Goal: Information Seeking & Learning: Learn about a topic

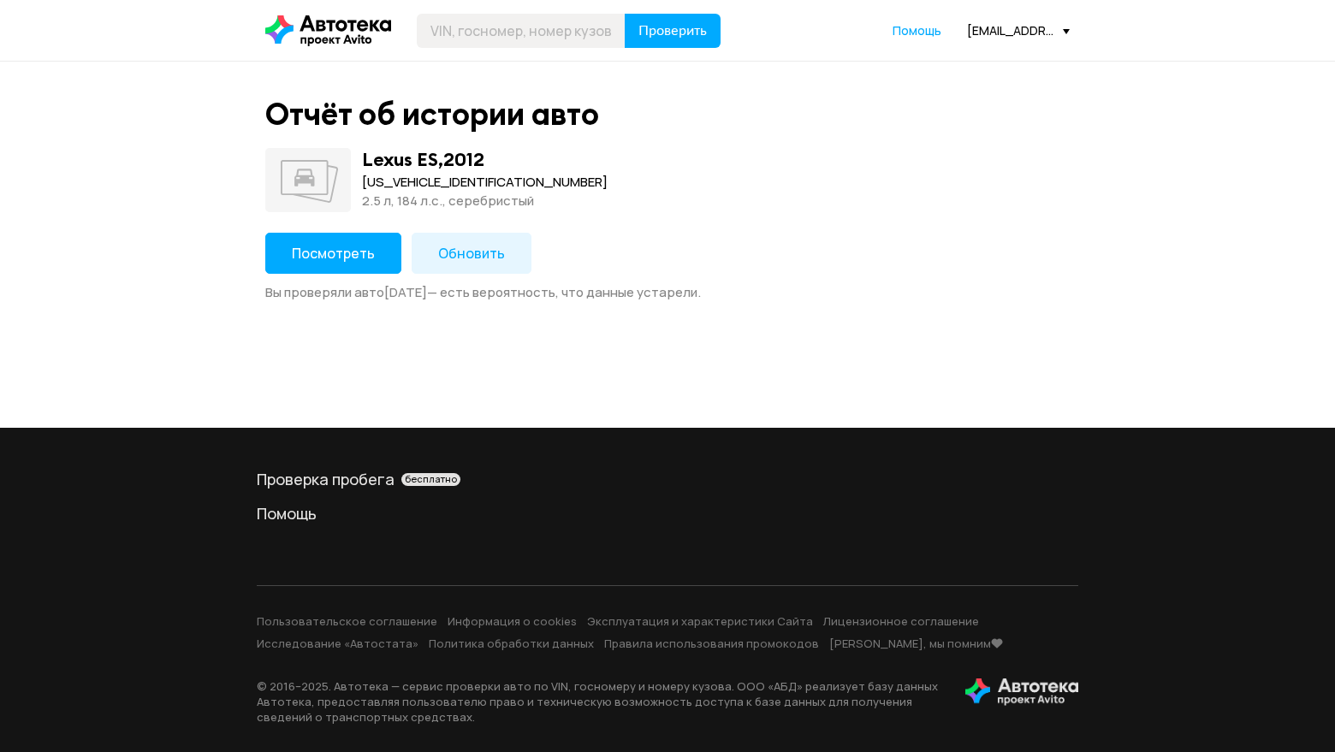
click at [310, 252] on span "Посмотреть" at bounding box center [333, 253] width 83 height 19
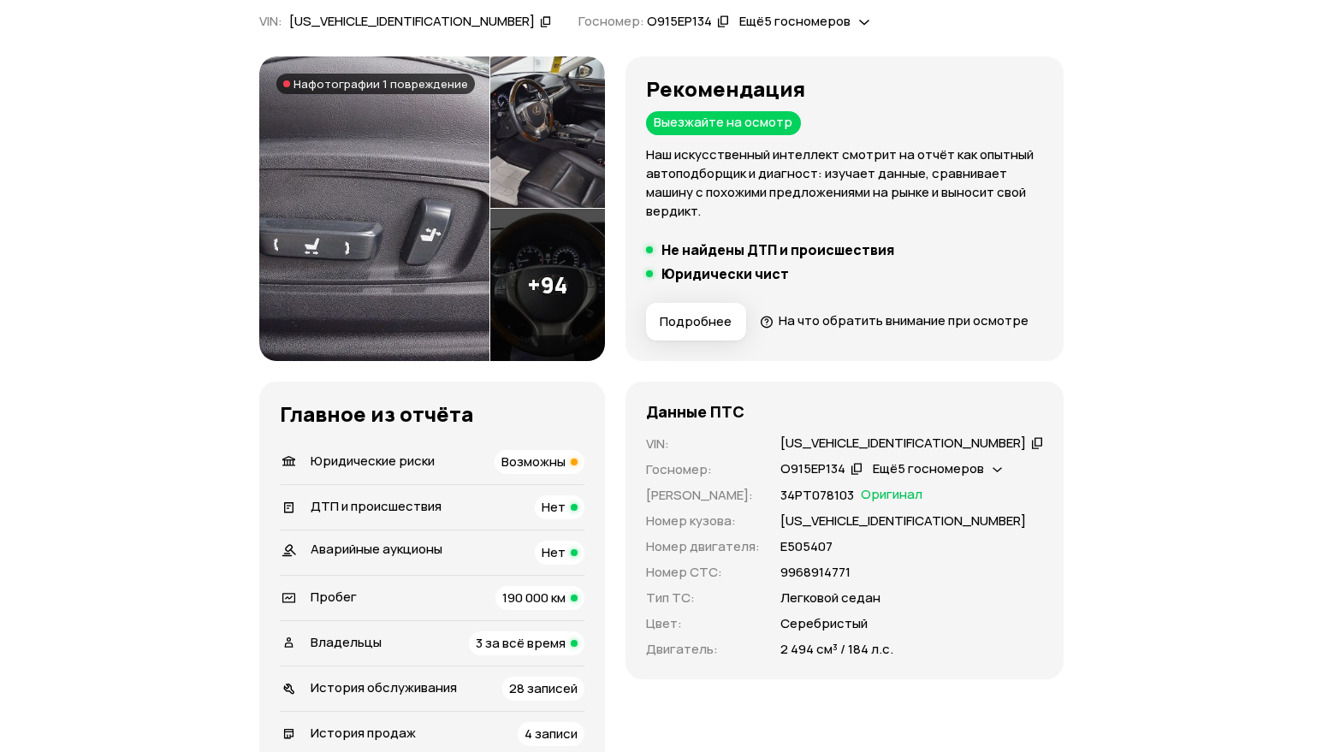
scroll to position [257, 0]
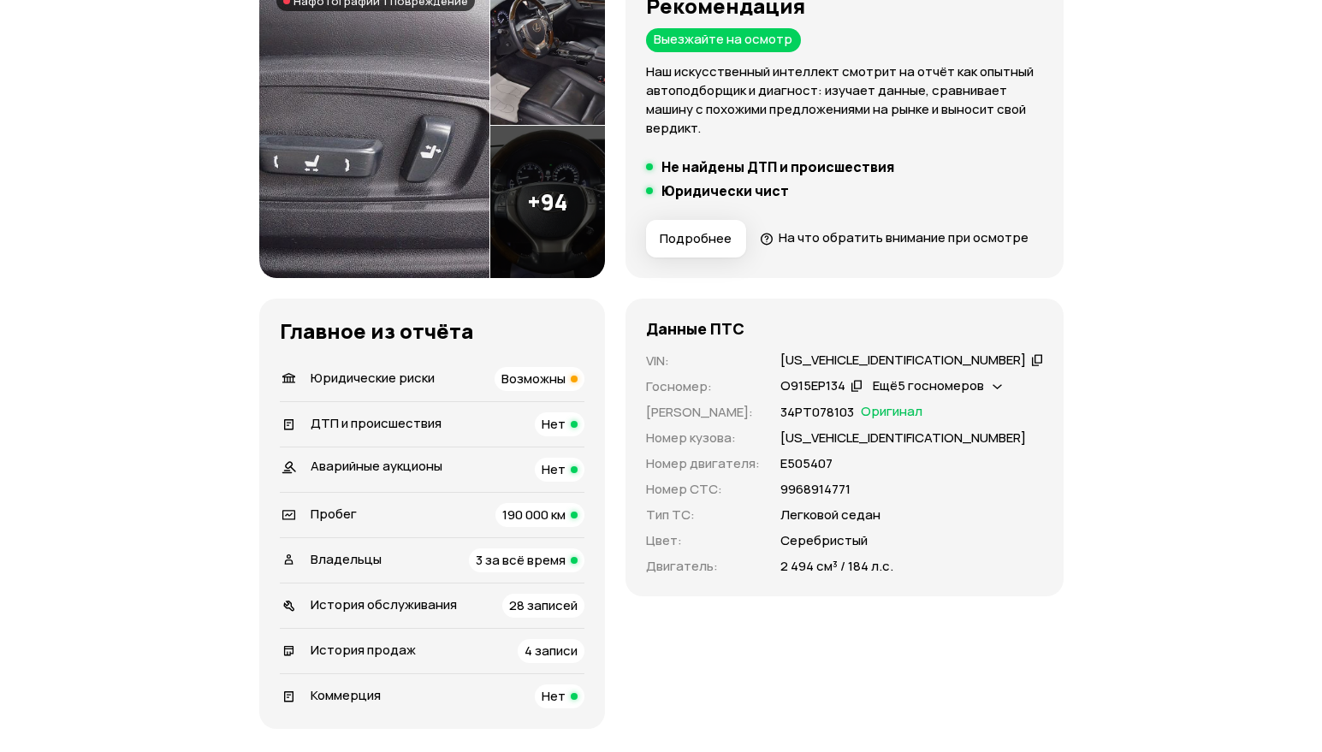
click at [390, 572] on div "Владельцы 3 за всё время" at bounding box center [432, 560] width 305 height 24
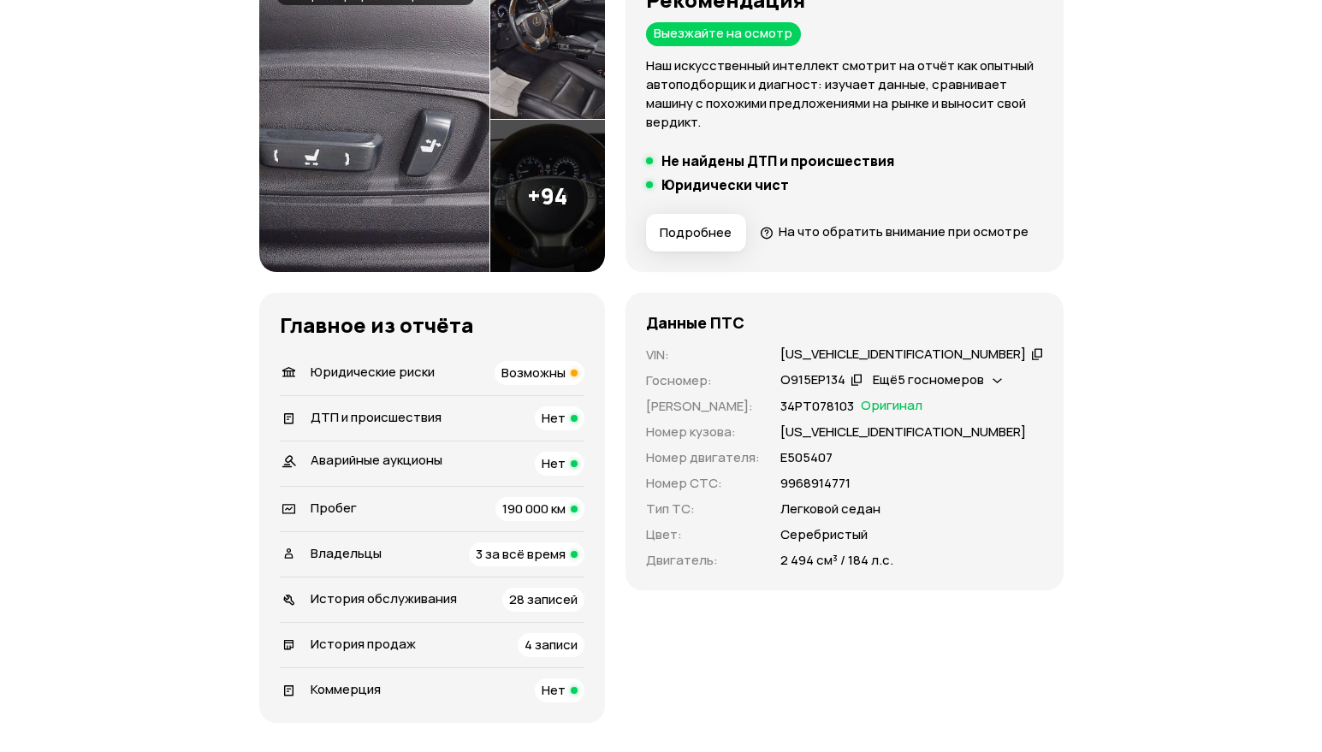
scroll to position [0, 0]
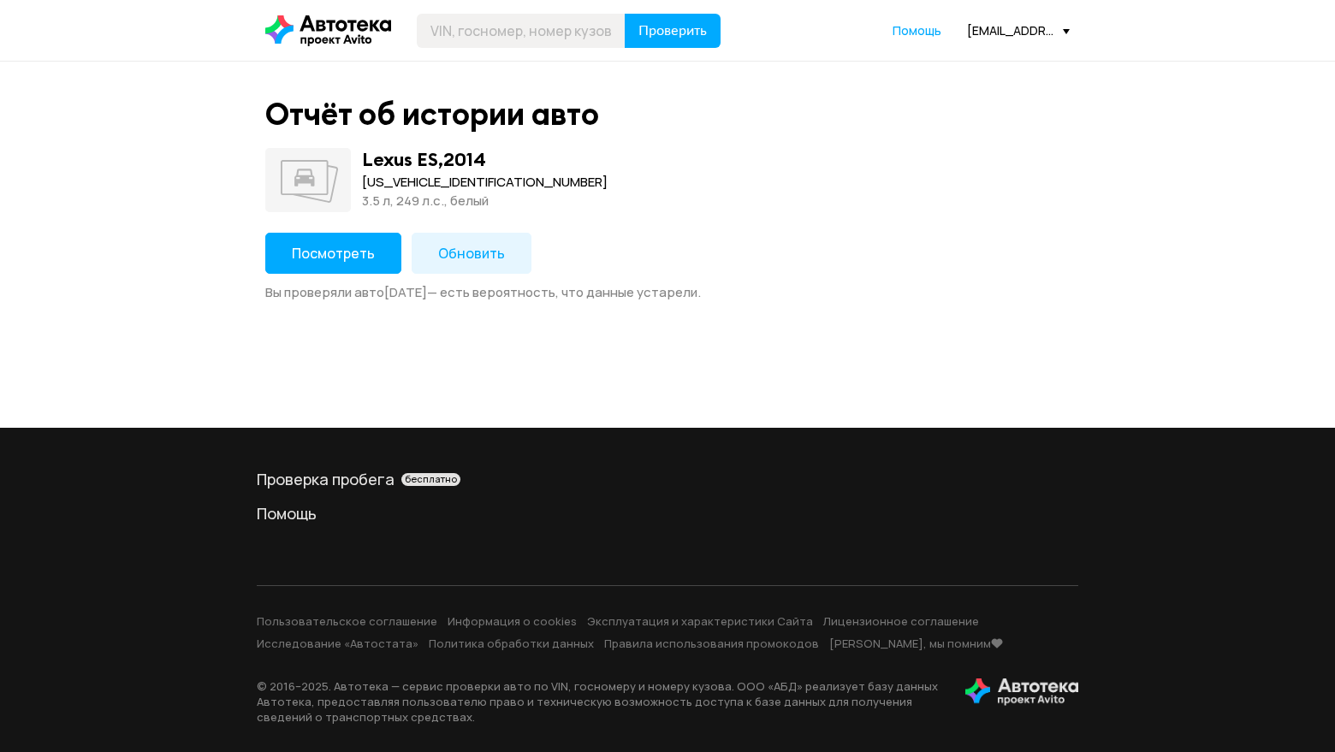
click at [358, 259] on span "Посмотреть" at bounding box center [333, 253] width 83 height 19
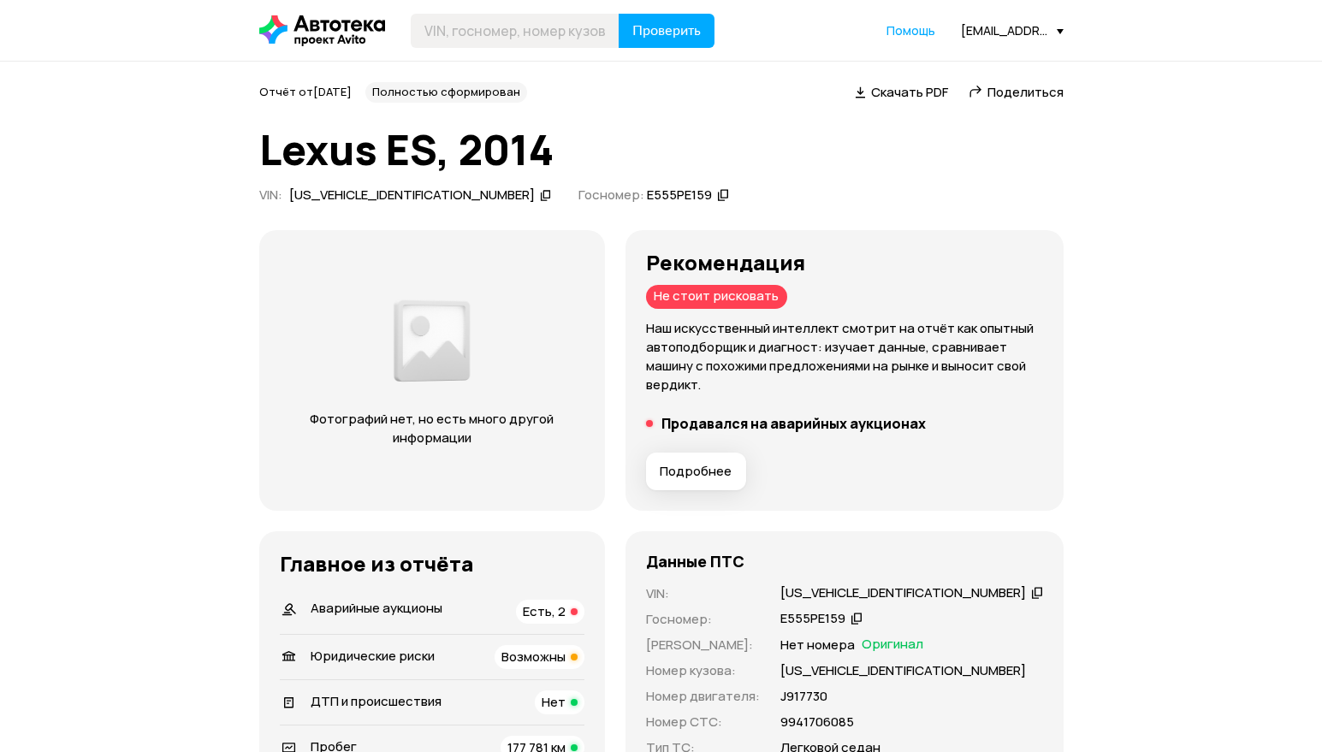
scroll to position [171, 0]
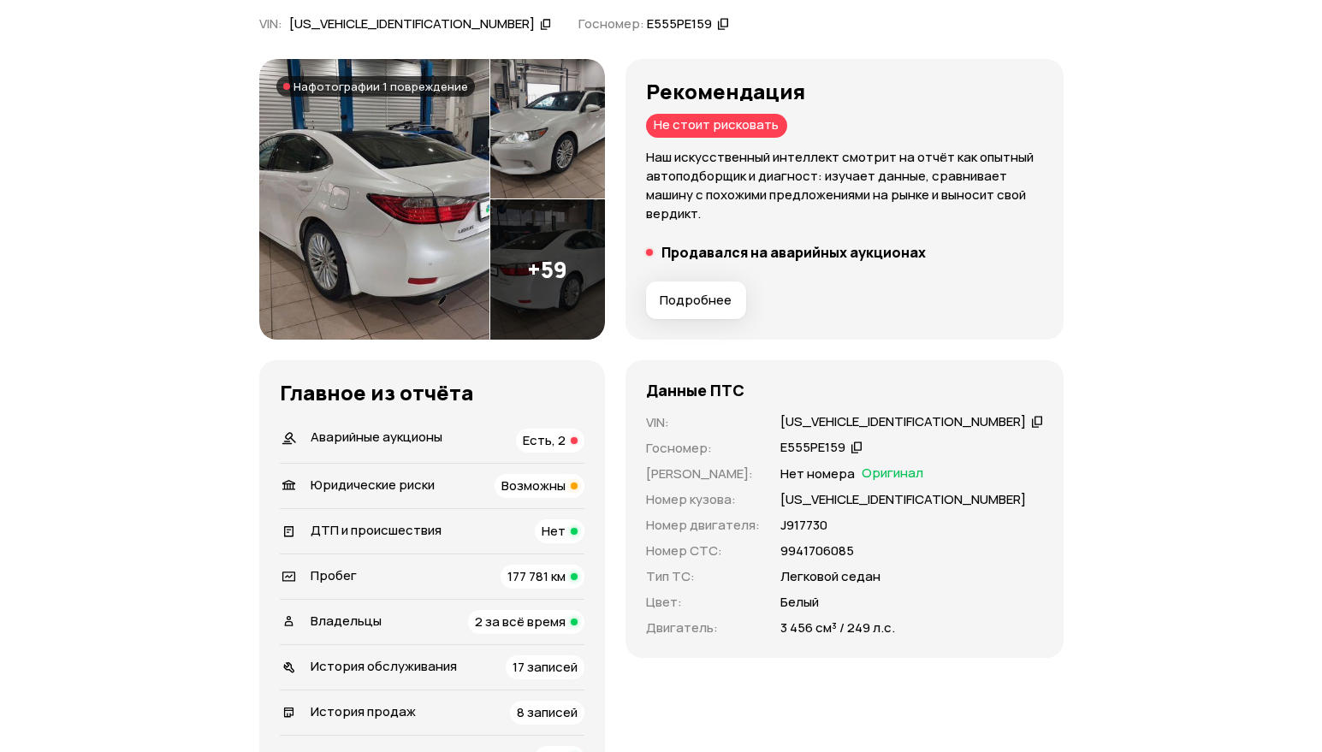
click at [388, 440] on span "Аварийные аукционы" at bounding box center [377, 437] width 132 height 18
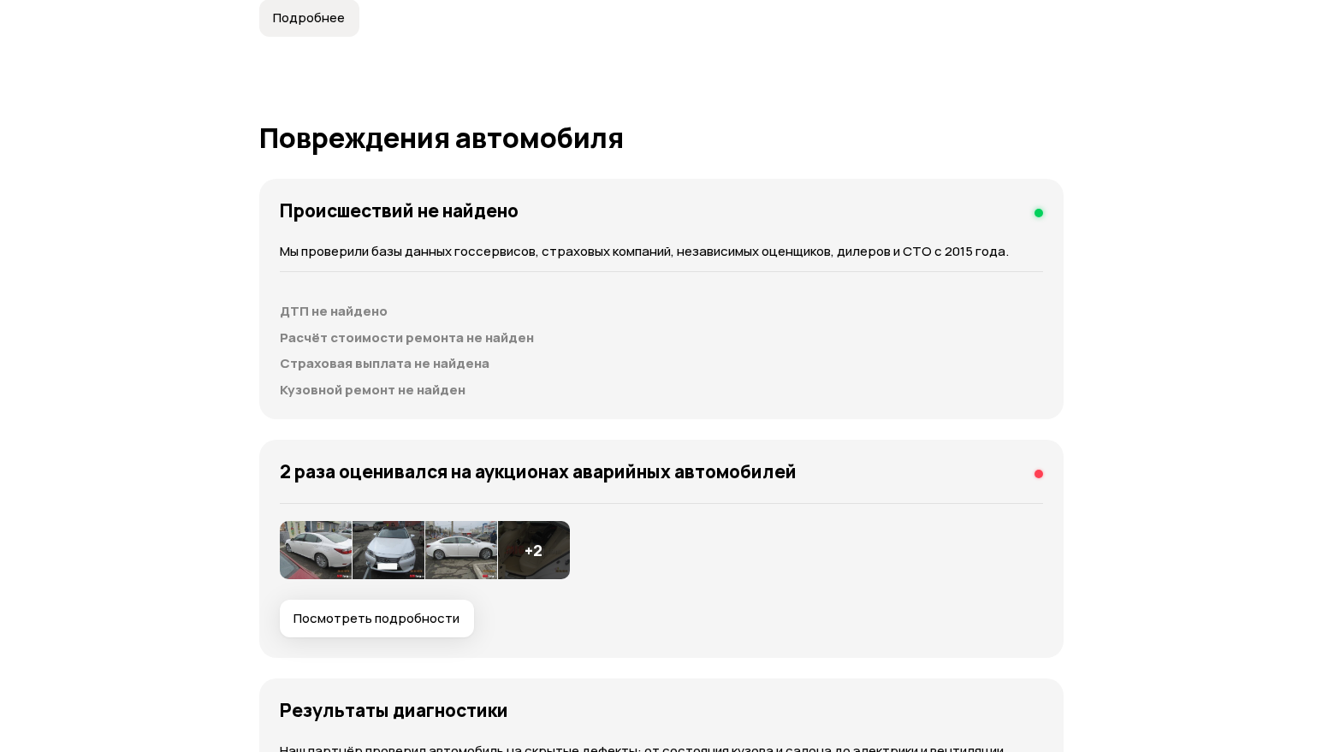
scroll to position [1888, 0]
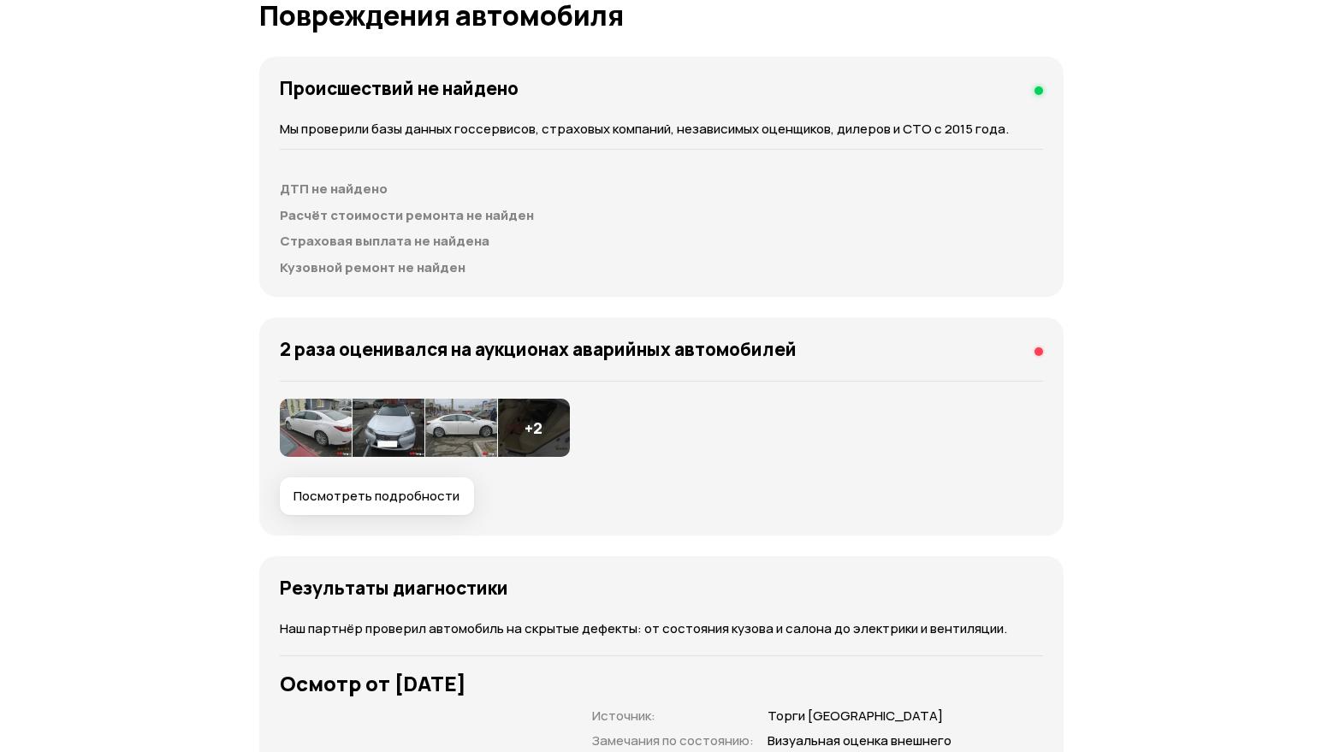
click at [363, 502] on span "Посмотреть подробности" at bounding box center [376, 496] width 166 height 17
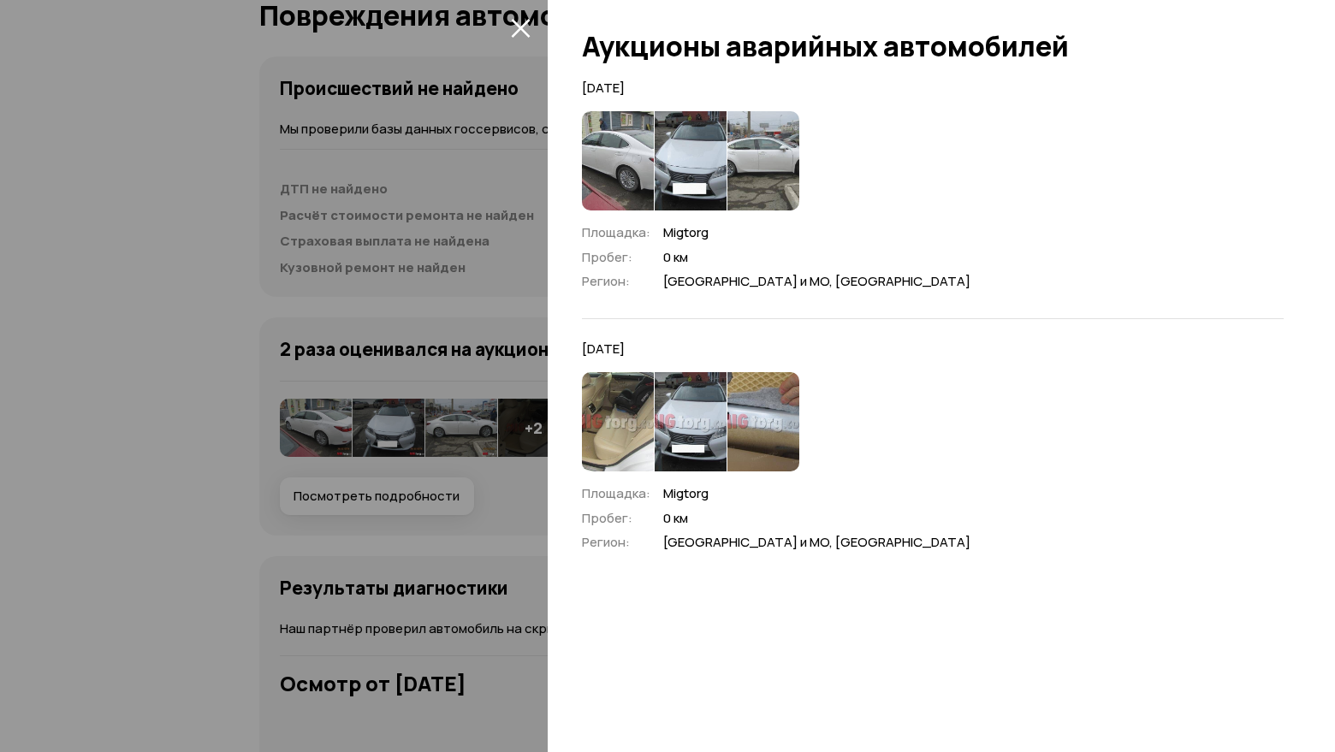
click at [696, 157] on img at bounding box center [691, 160] width 72 height 99
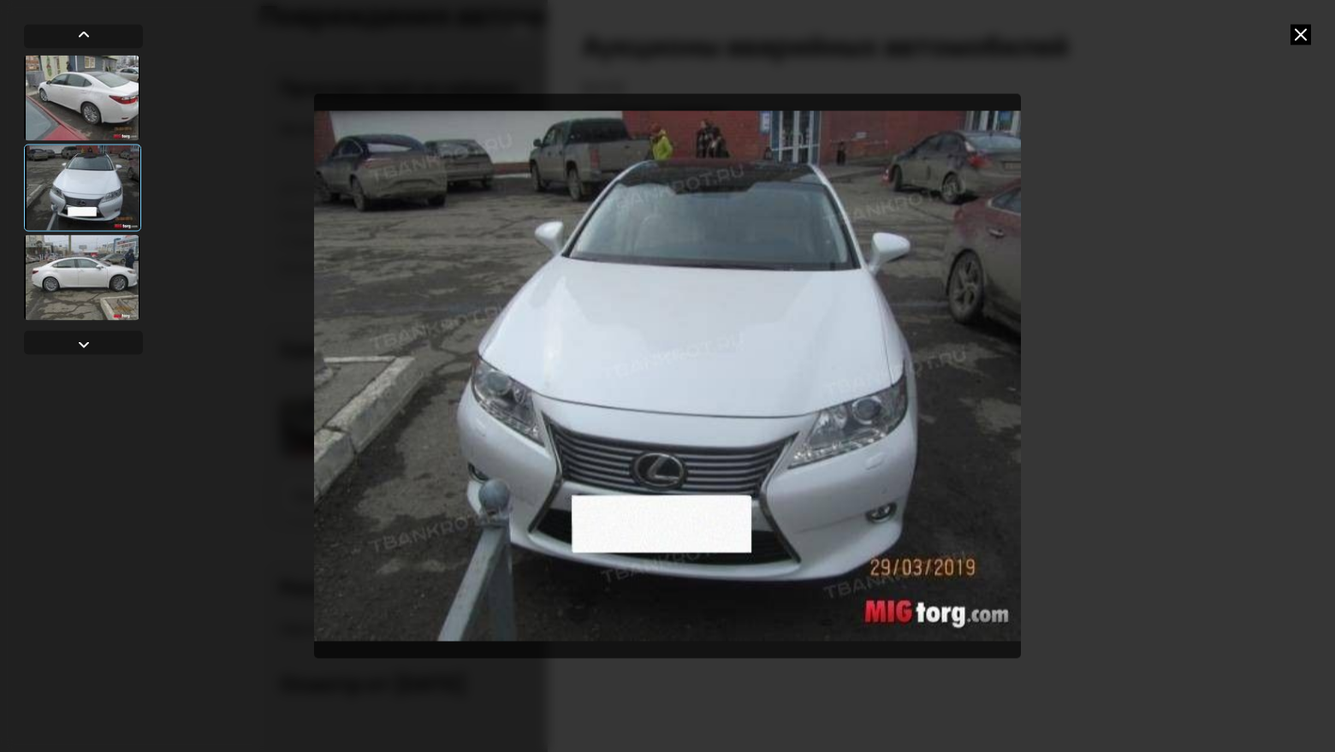
click at [1295, 34] on icon at bounding box center [1300, 34] width 21 height 21
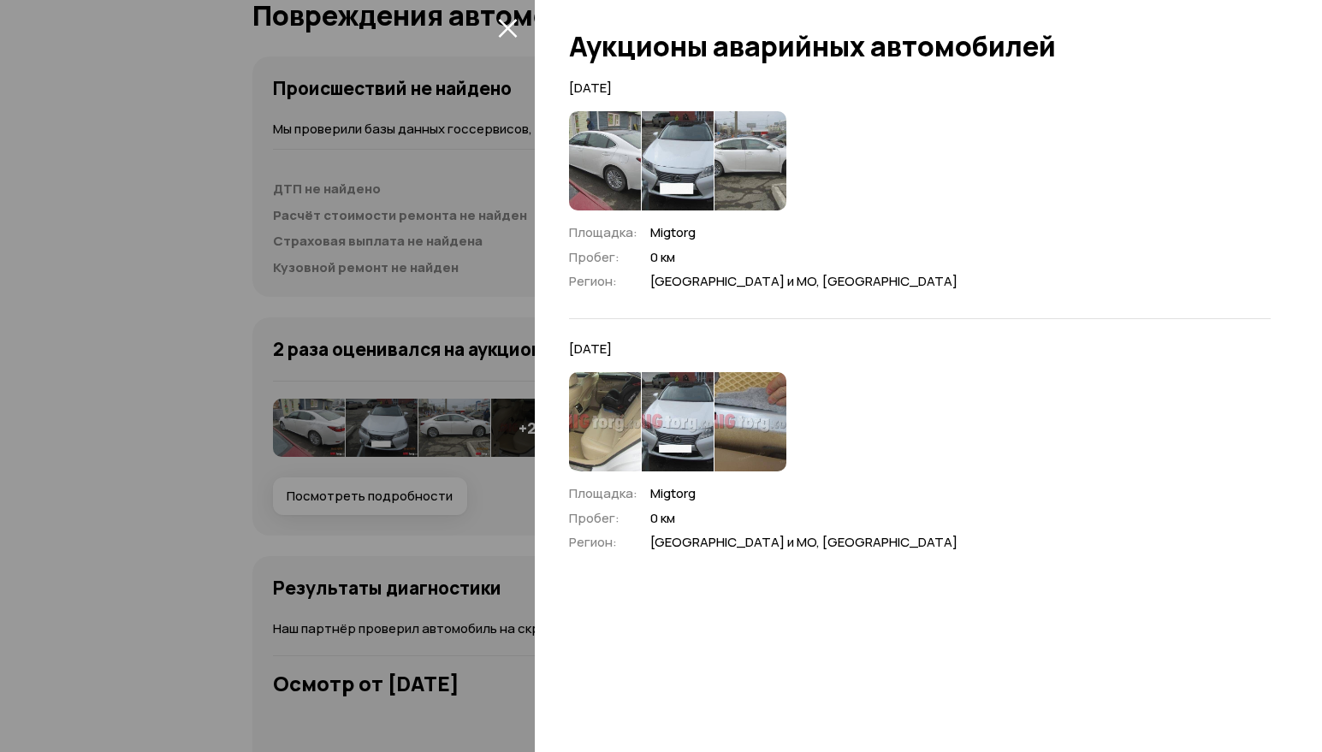
click at [504, 24] on icon "закрыть" at bounding box center [507, 28] width 19 height 19
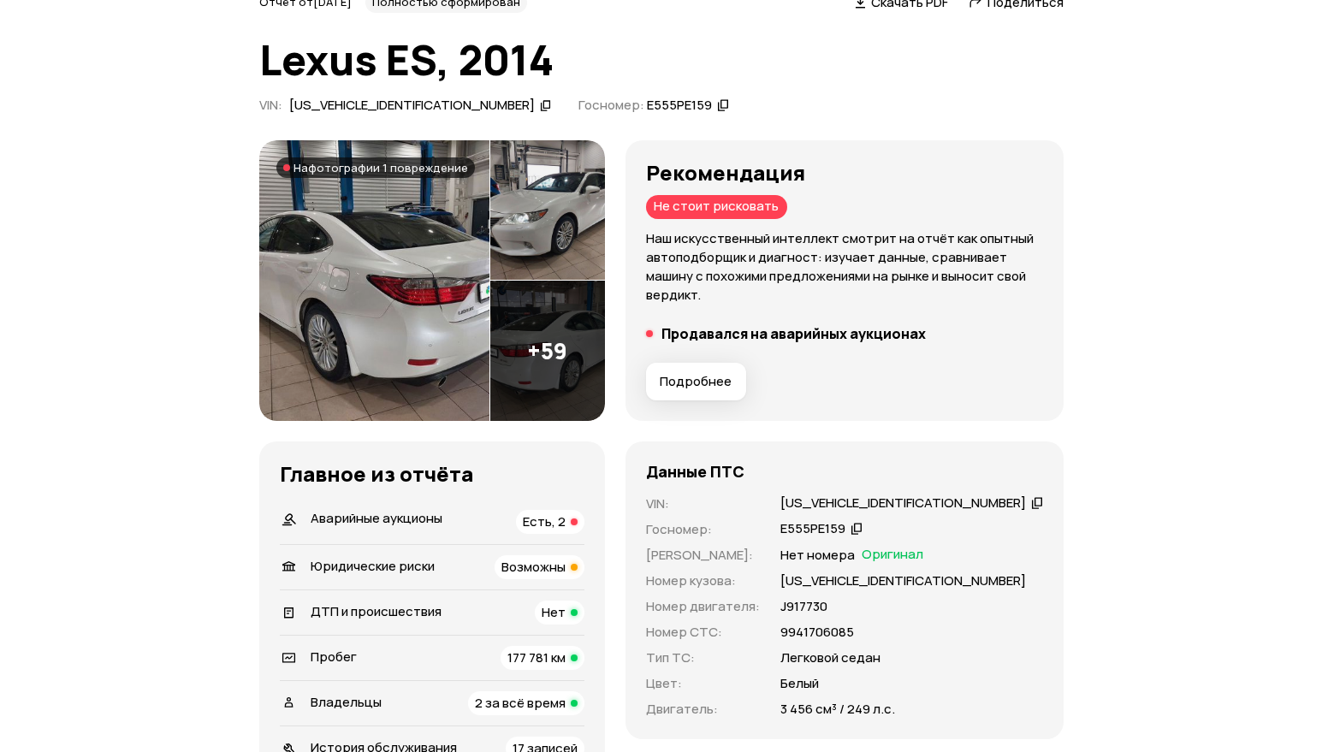
scroll to position [171, 0]
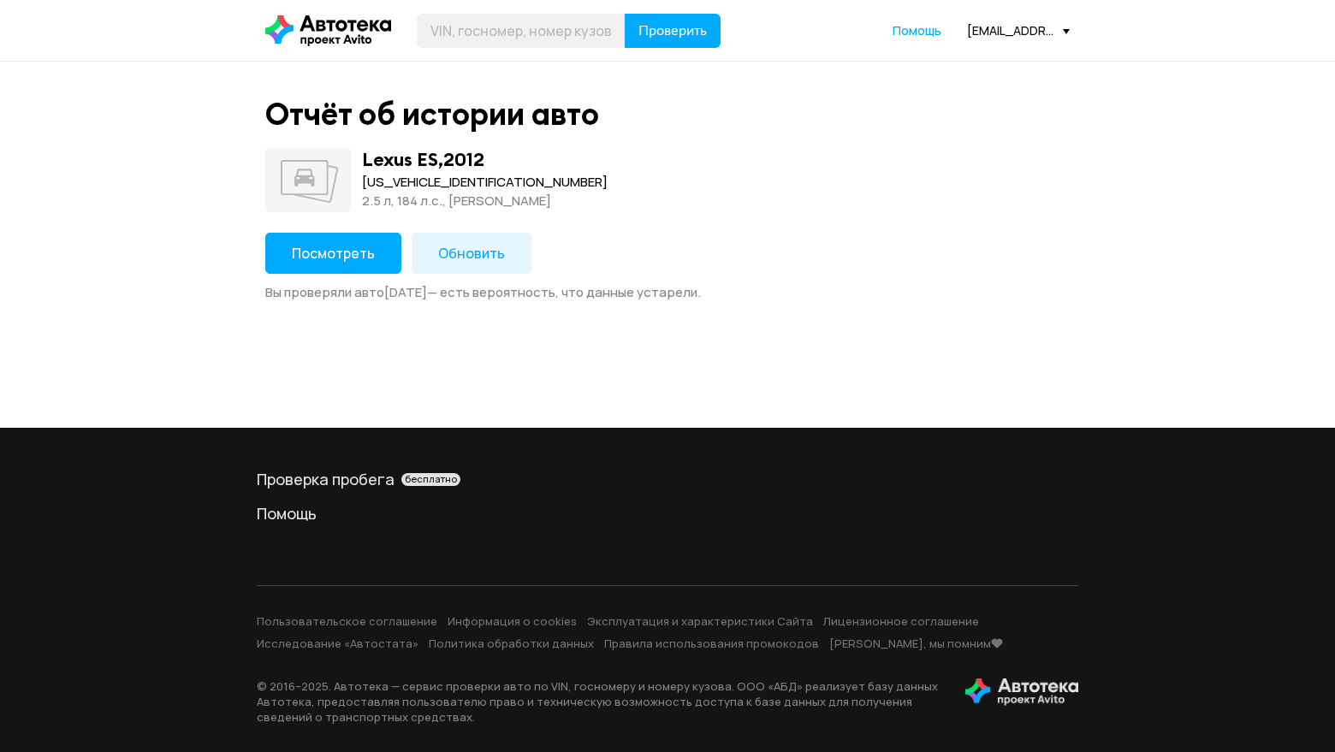
click at [352, 277] on div "Посмотреть Обновить Вы проверяли авто [DATE] — есть вероятность, что данные уст…" at bounding box center [667, 267] width 804 height 68
click at [351, 264] on button "Посмотреть" at bounding box center [333, 253] width 136 height 41
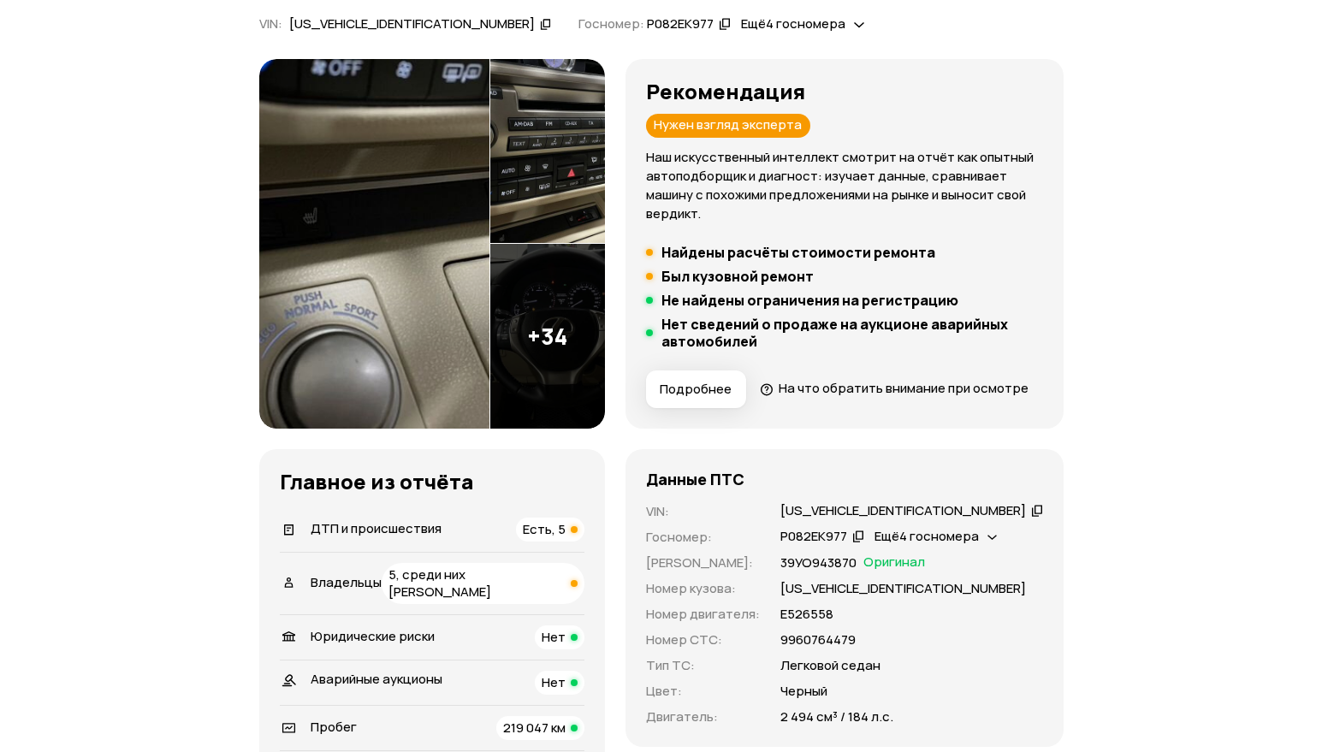
click at [492, 542] on div "ДТП и происшествия Есть, 5" at bounding box center [432, 530] width 305 height 24
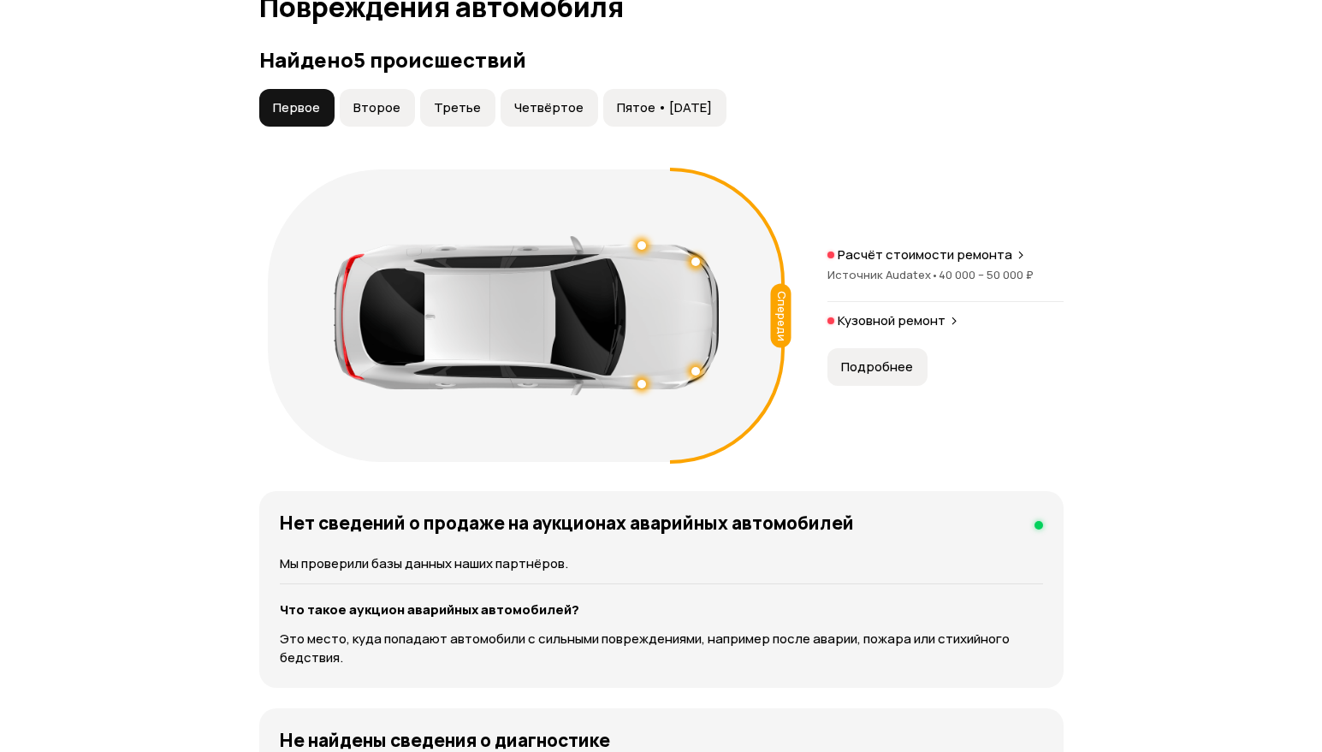
scroll to position [1935, 0]
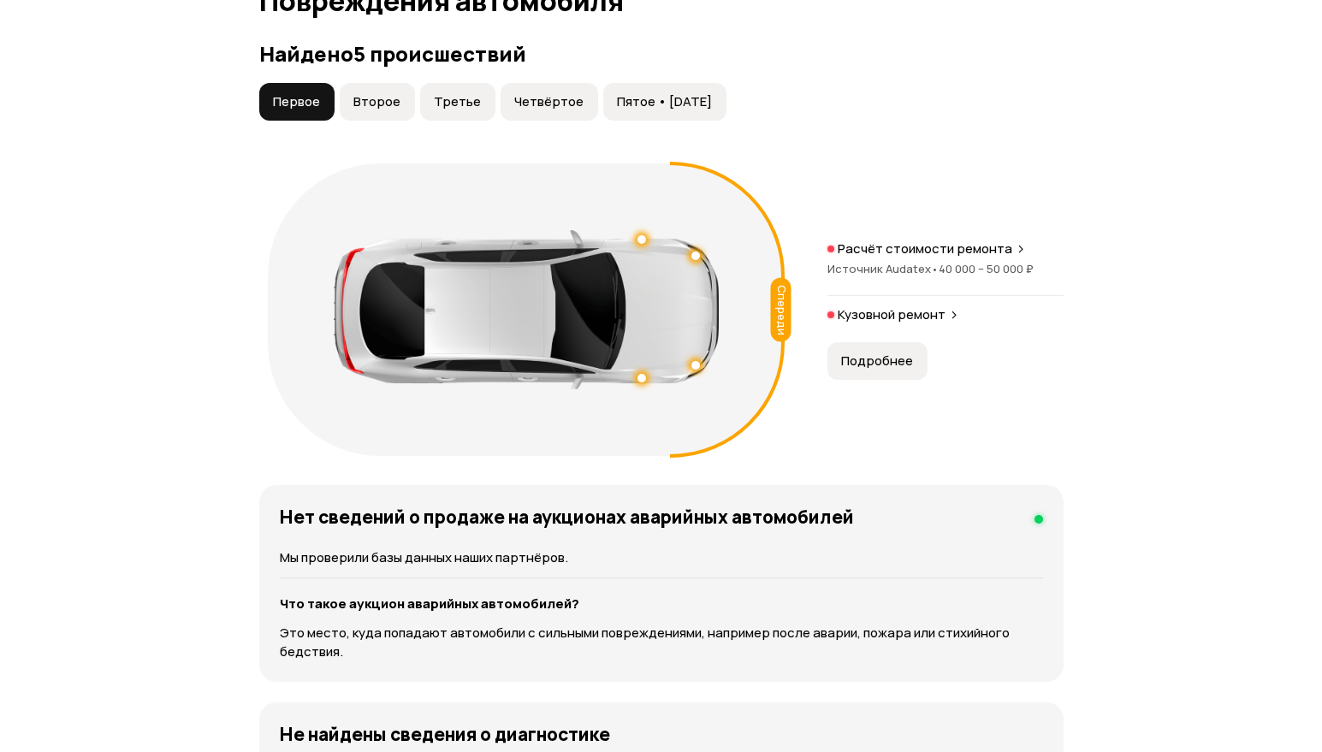
click at [383, 110] on span "Второе" at bounding box center [376, 101] width 47 height 17
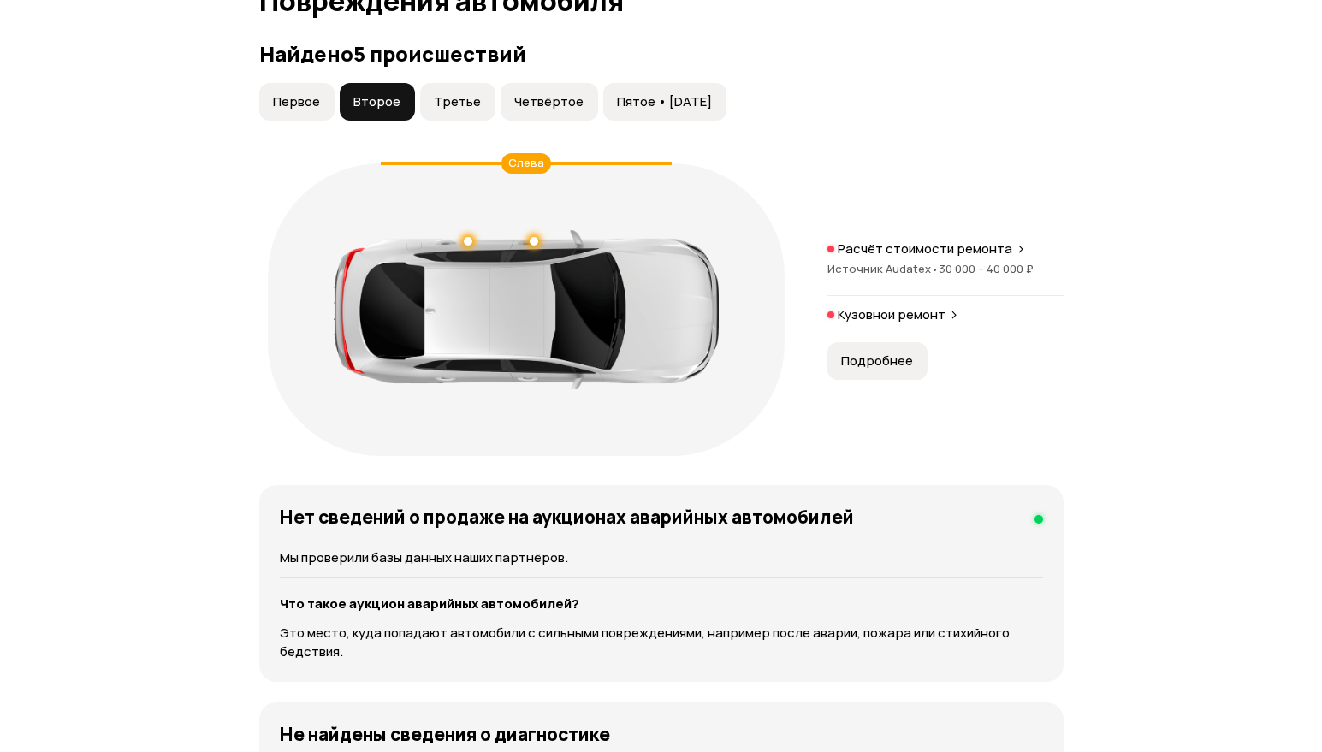
click at [453, 110] on span "Третье" at bounding box center [457, 101] width 47 height 17
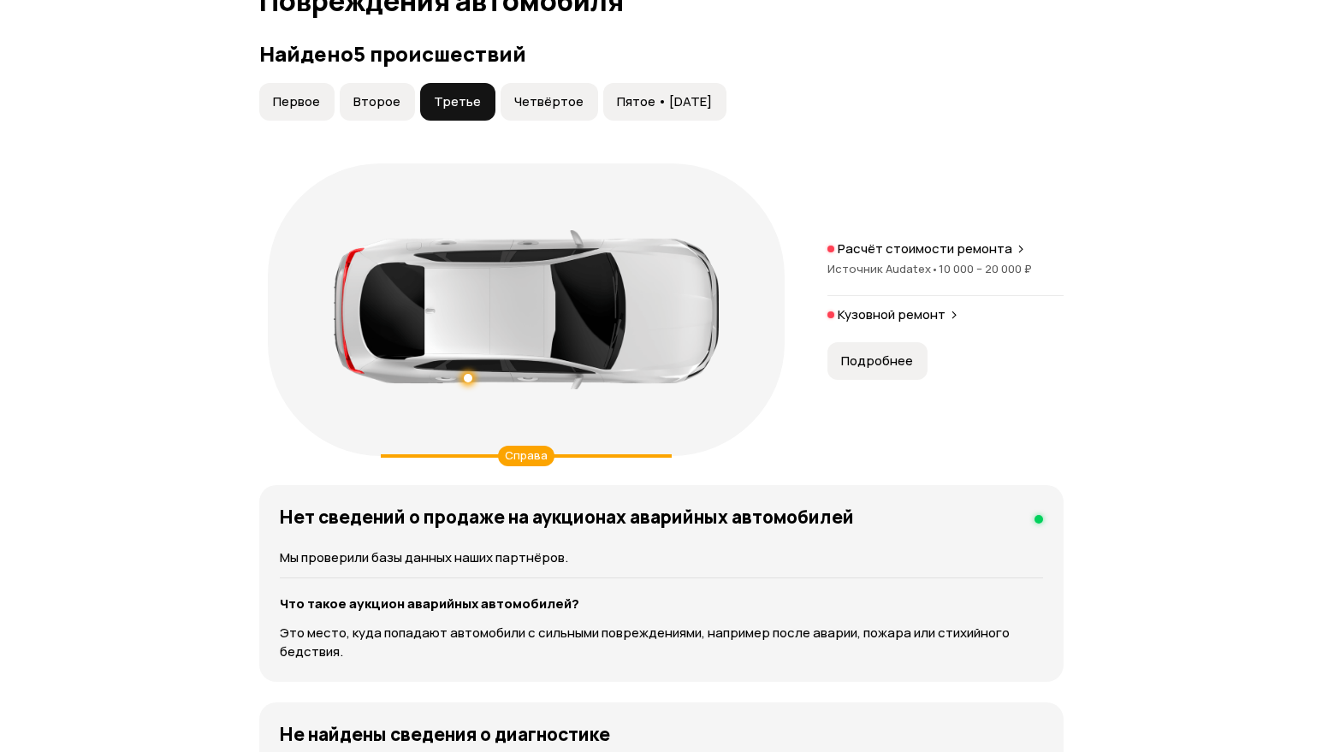
click at [528, 110] on span "Четвёртое" at bounding box center [548, 101] width 69 height 17
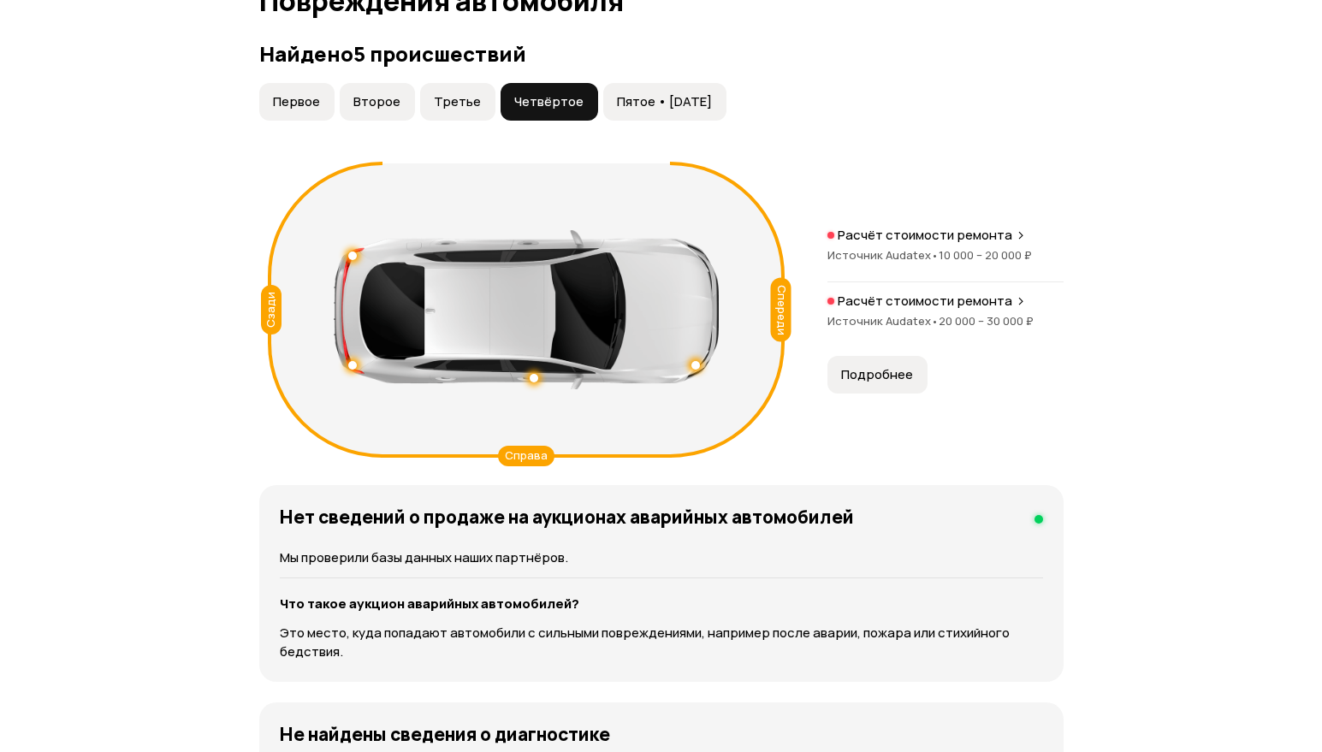
click at [623, 110] on span "Пятое • 20 ноя 2021" at bounding box center [664, 101] width 95 height 17
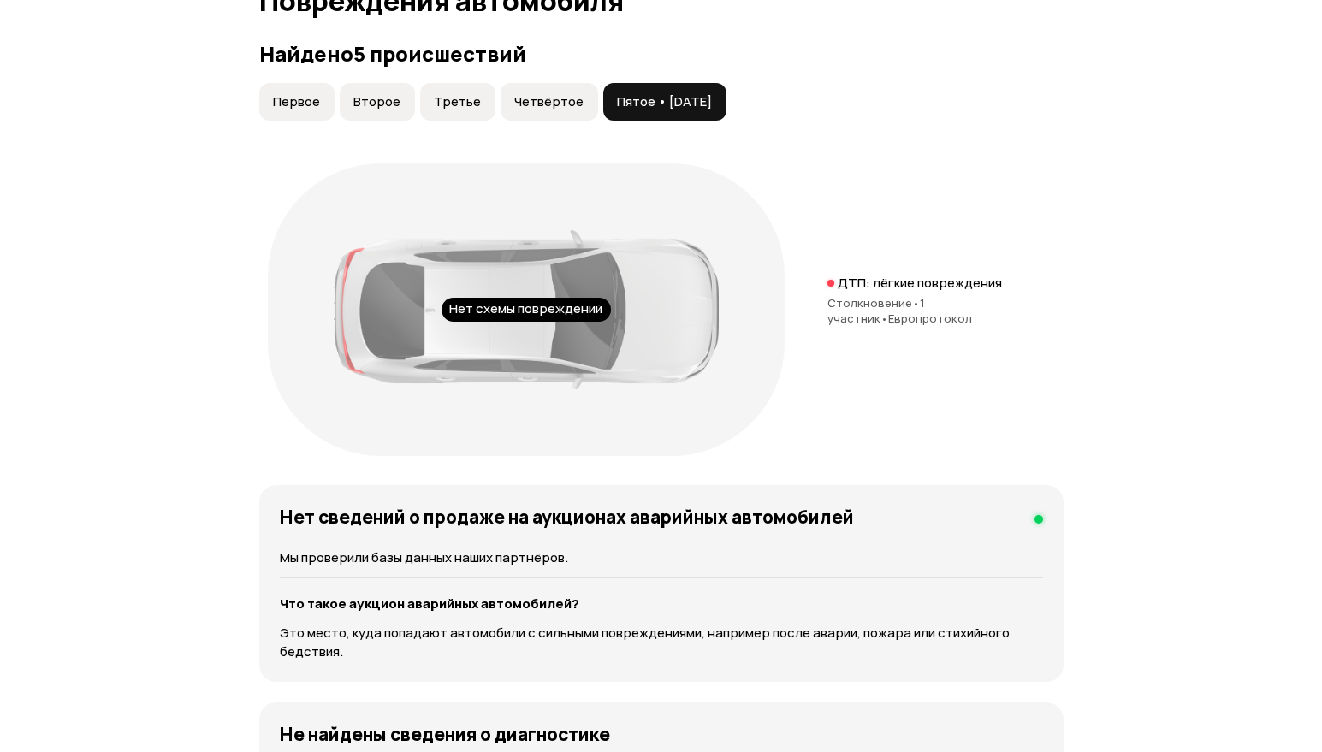
click at [536, 121] on button "Четвёртое" at bounding box center [550, 102] width 98 height 38
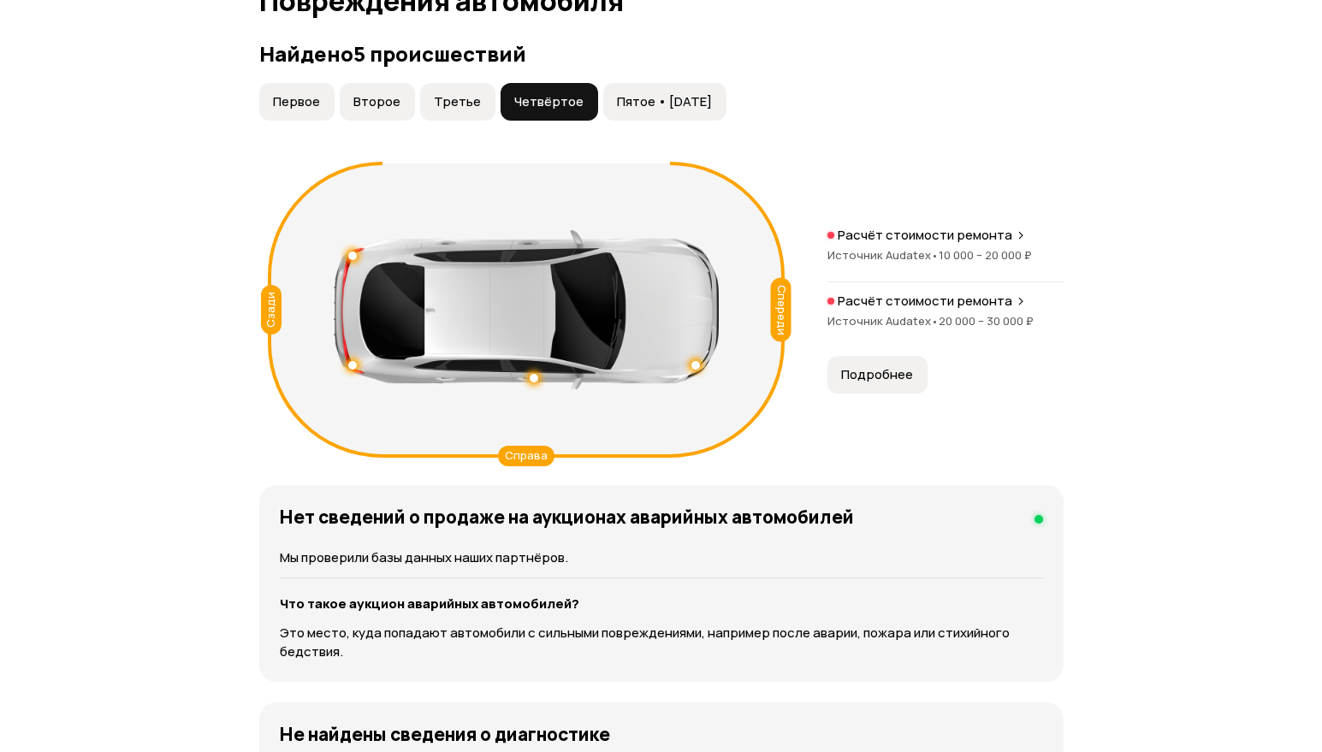
click at [460, 106] on button "Третье" at bounding box center [457, 102] width 75 height 38
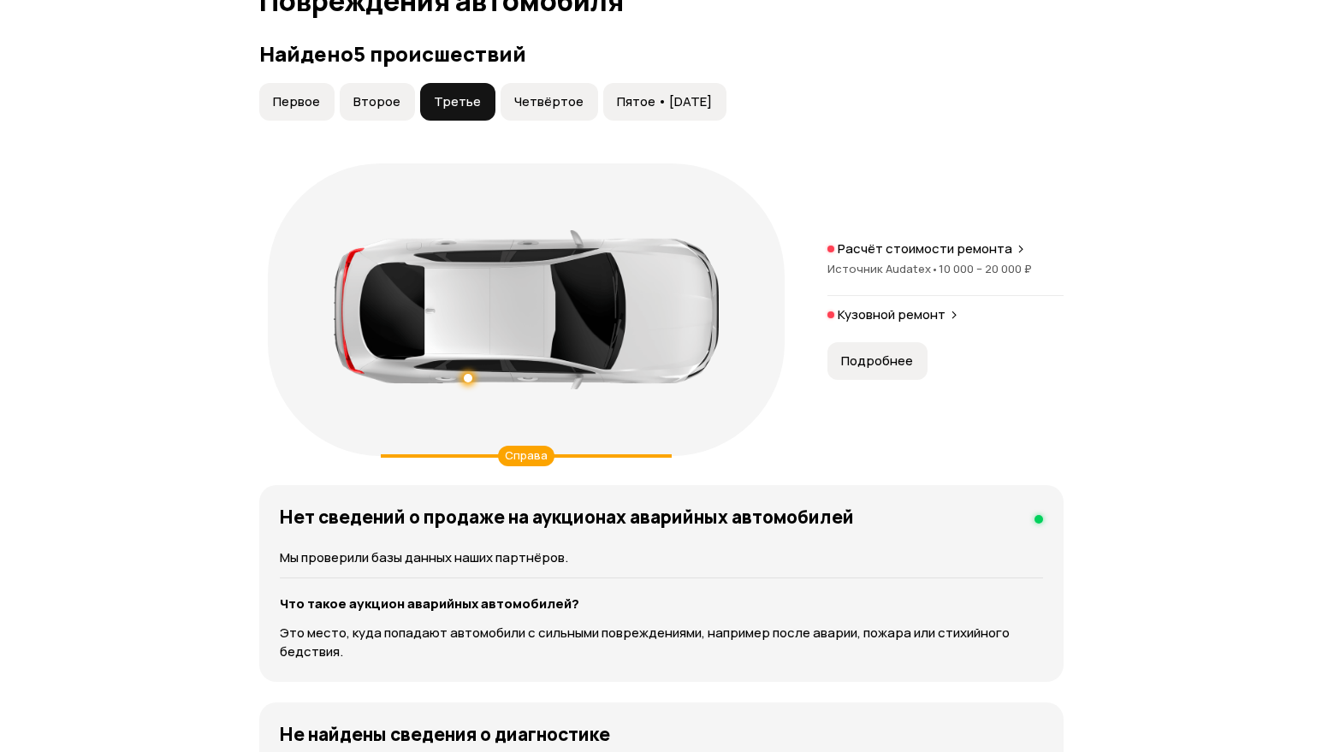
click at [400, 120] on button "Второе" at bounding box center [377, 102] width 75 height 38
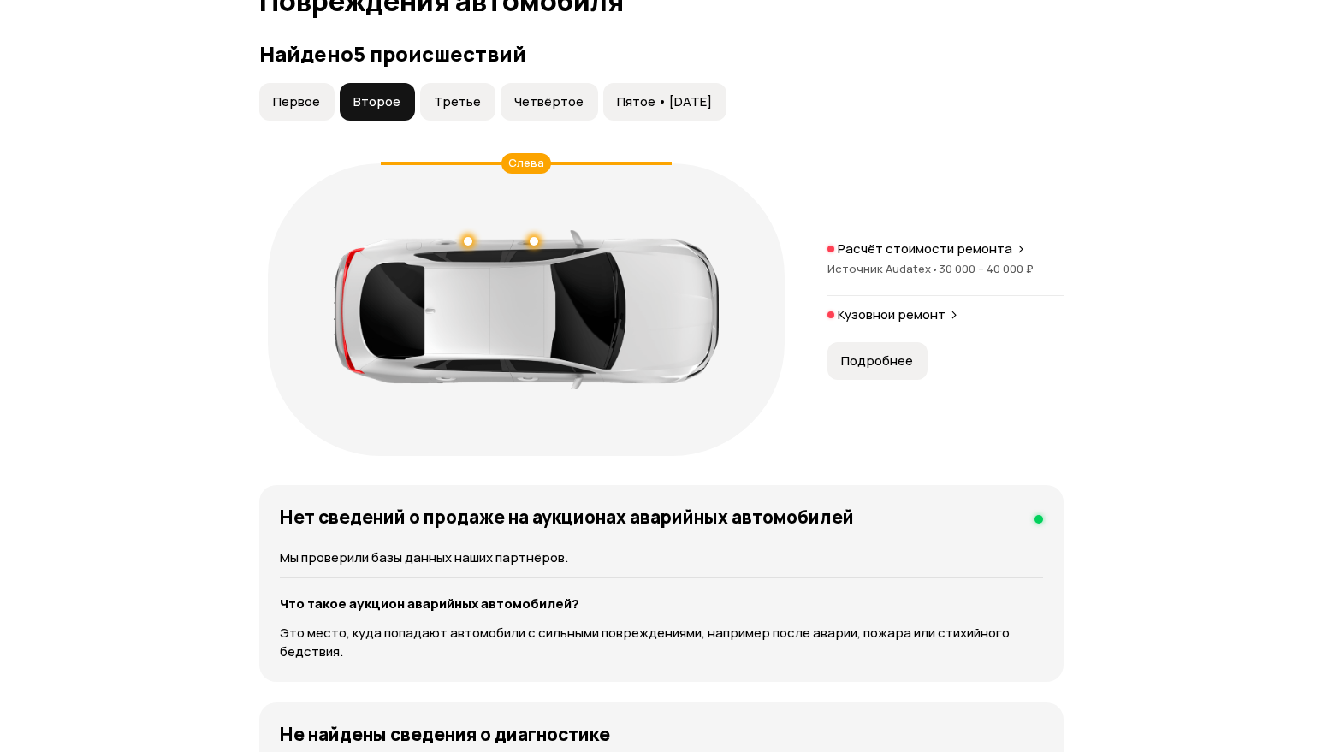
click at [314, 110] on span "Первое" at bounding box center [296, 101] width 47 height 17
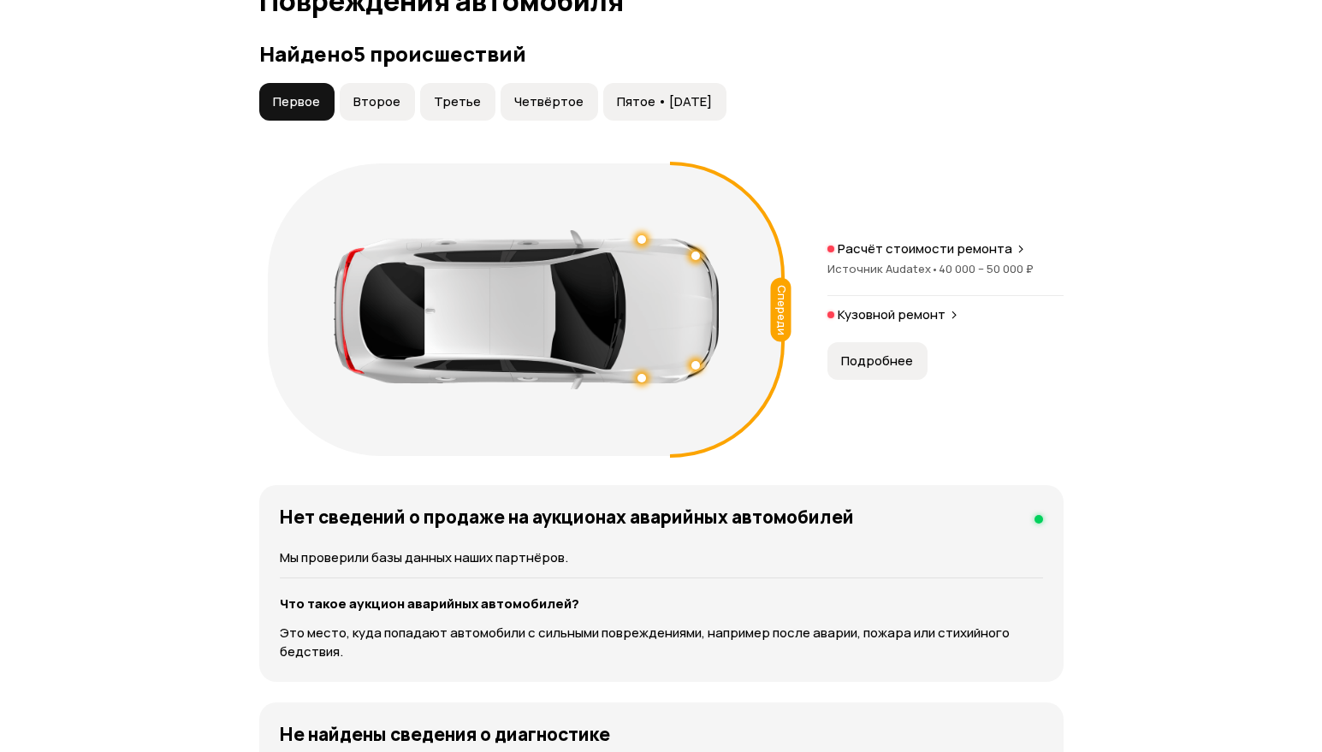
click at [369, 110] on span "Второе" at bounding box center [376, 101] width 47 height 17
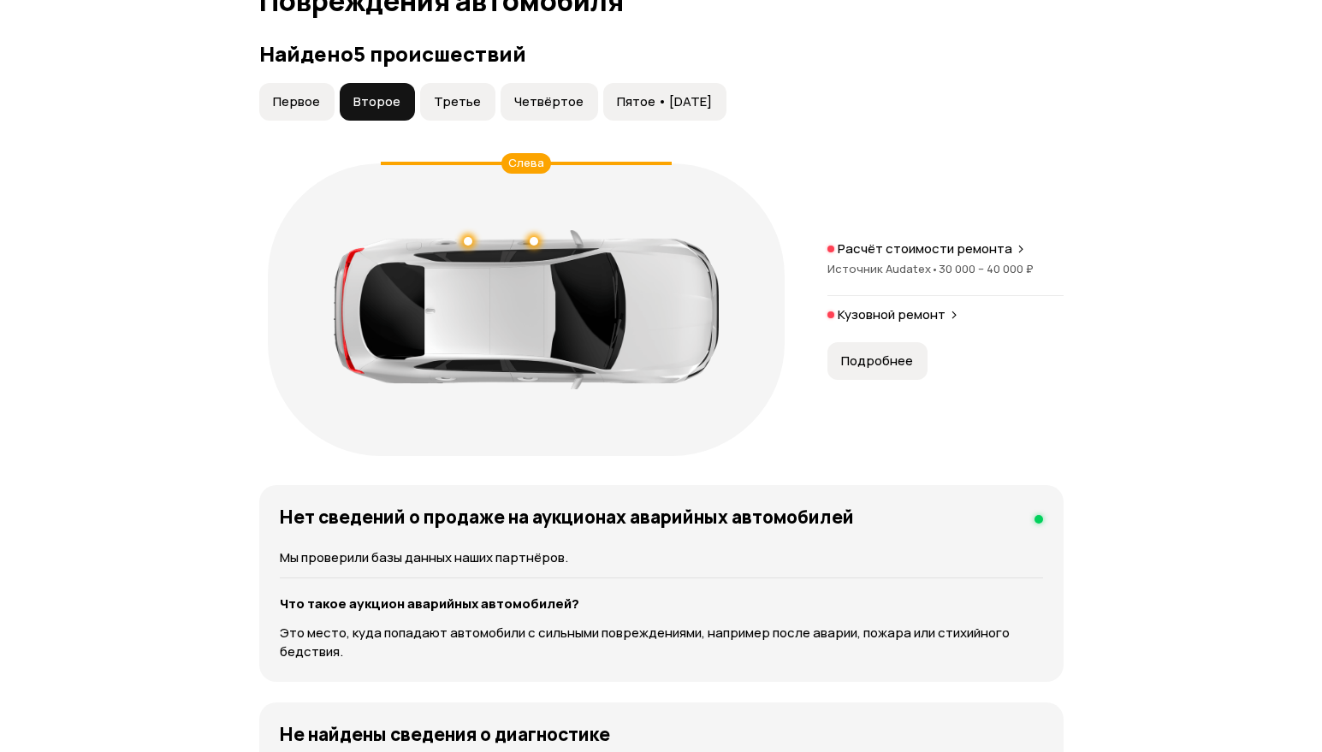
click at [435, 110] on span "Третье" at bounding box center [457, 101] width 47 height 17
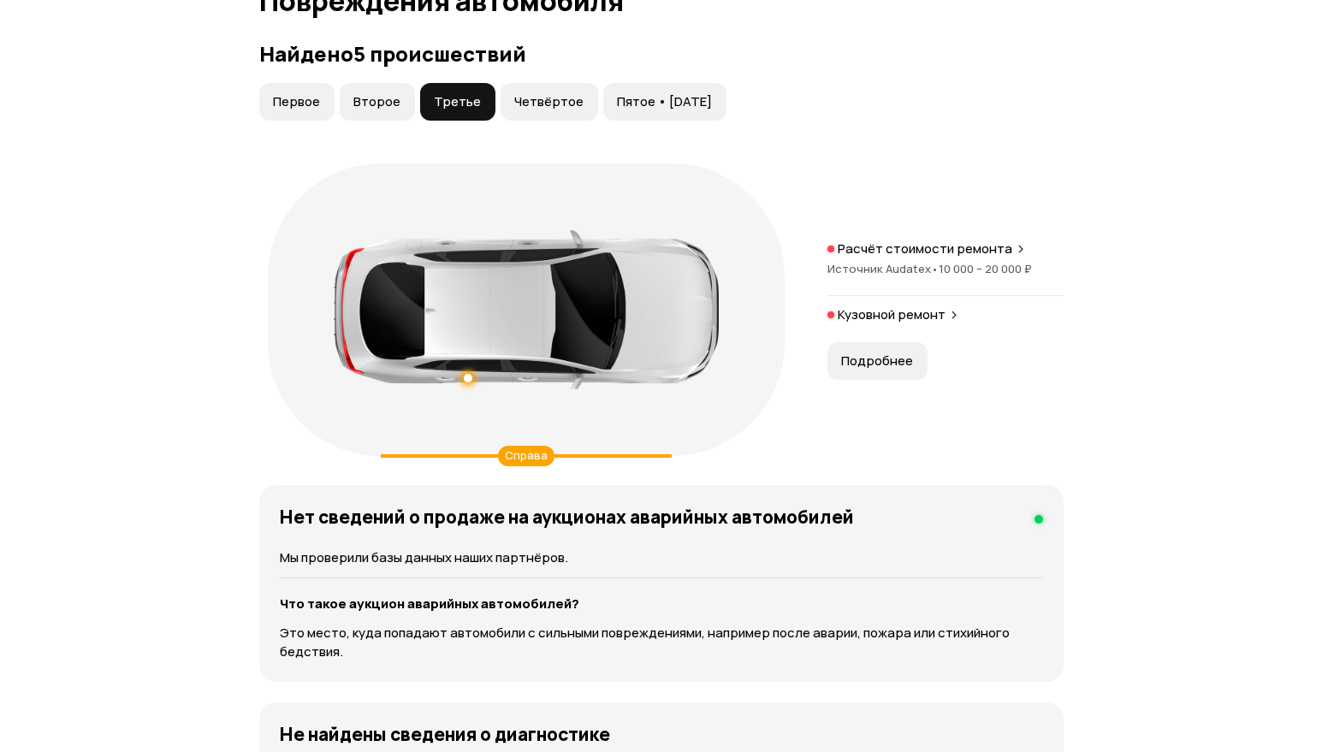
click at [524, 110] on span "Четвёртое" at bounding box center [548, 101] width 69 height 17
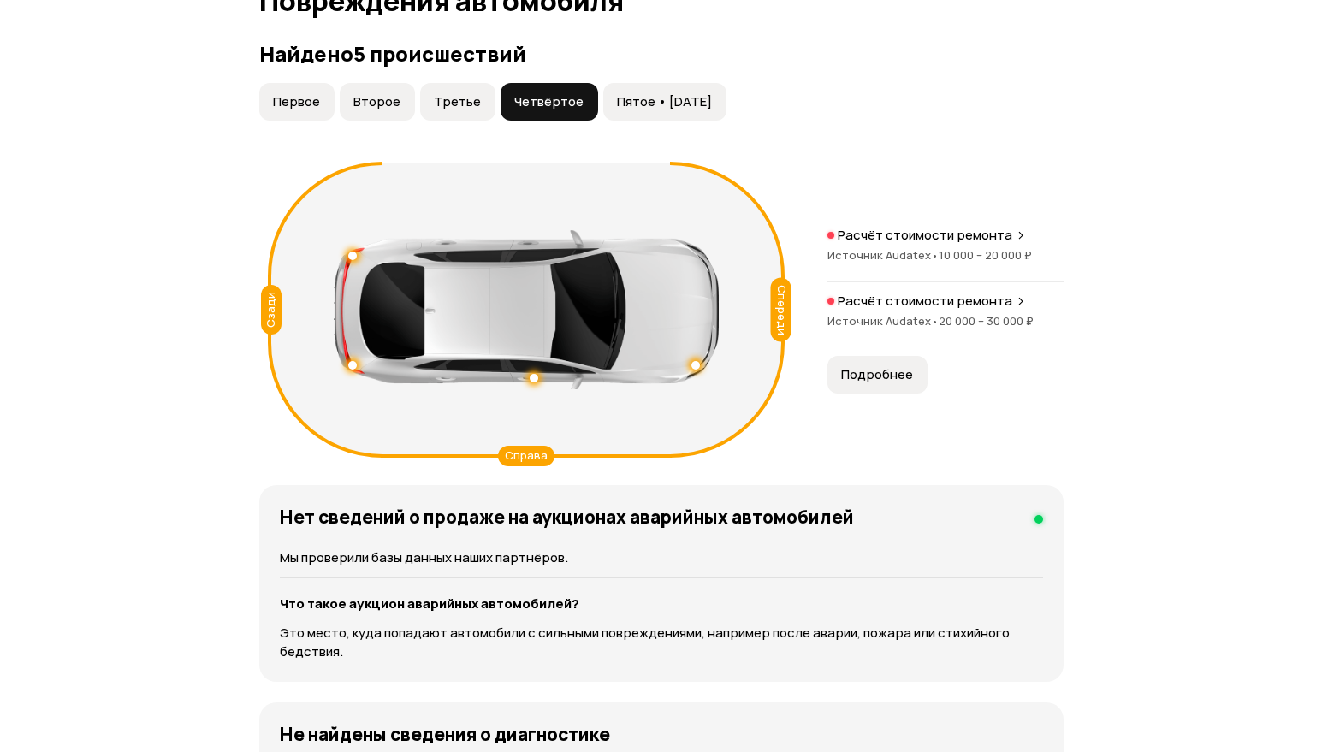
click at [625, 110] on span "Пятое • 20 ноя 2021" at bounding box center [664, 101] width 95 height 17
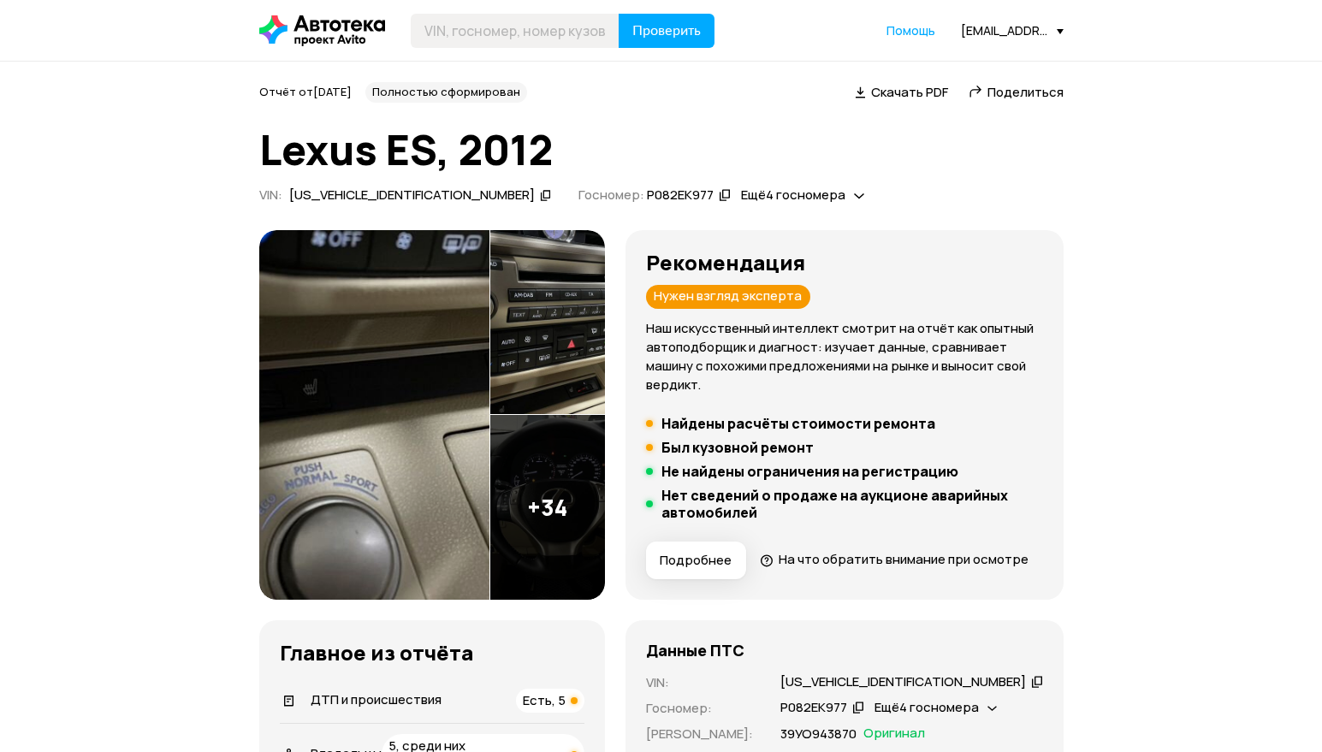
scroll to position [257, 0]
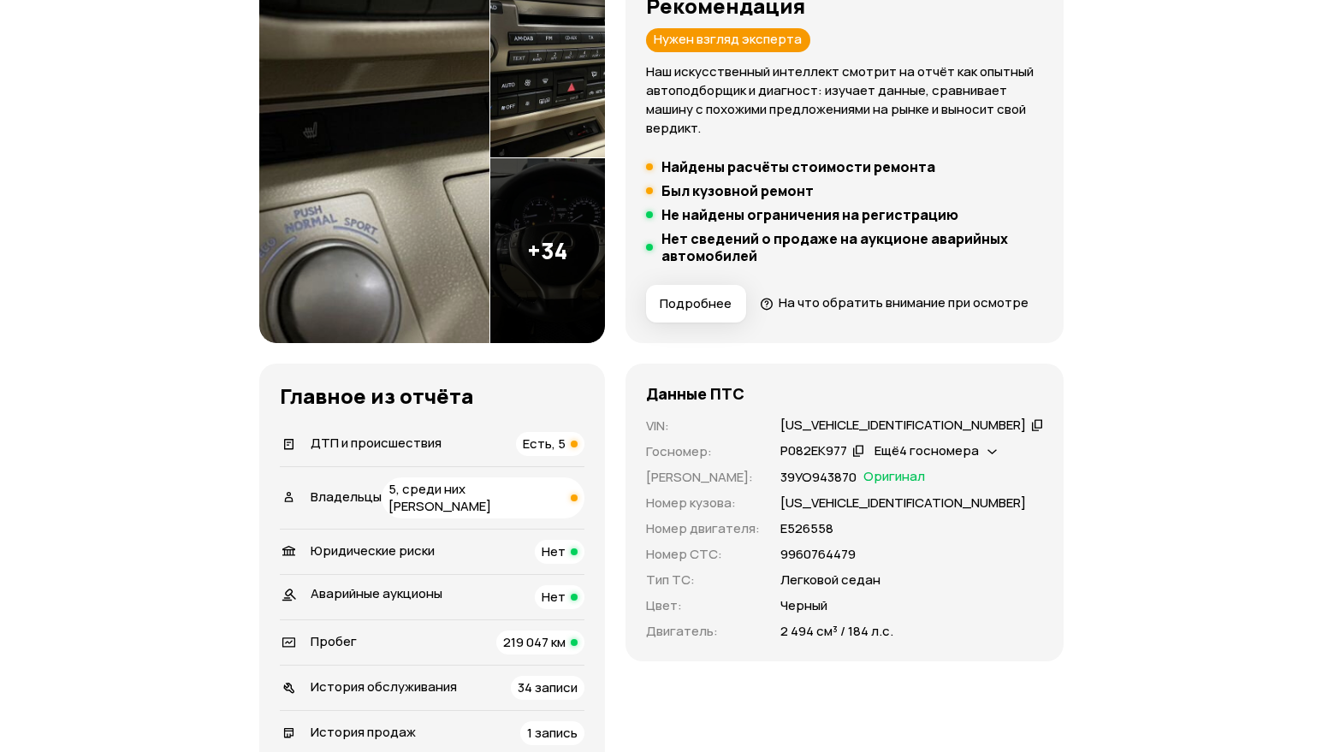
click at [379, 506] on span "Владельцы" at bounding box center [346, 497] width 71 height 18
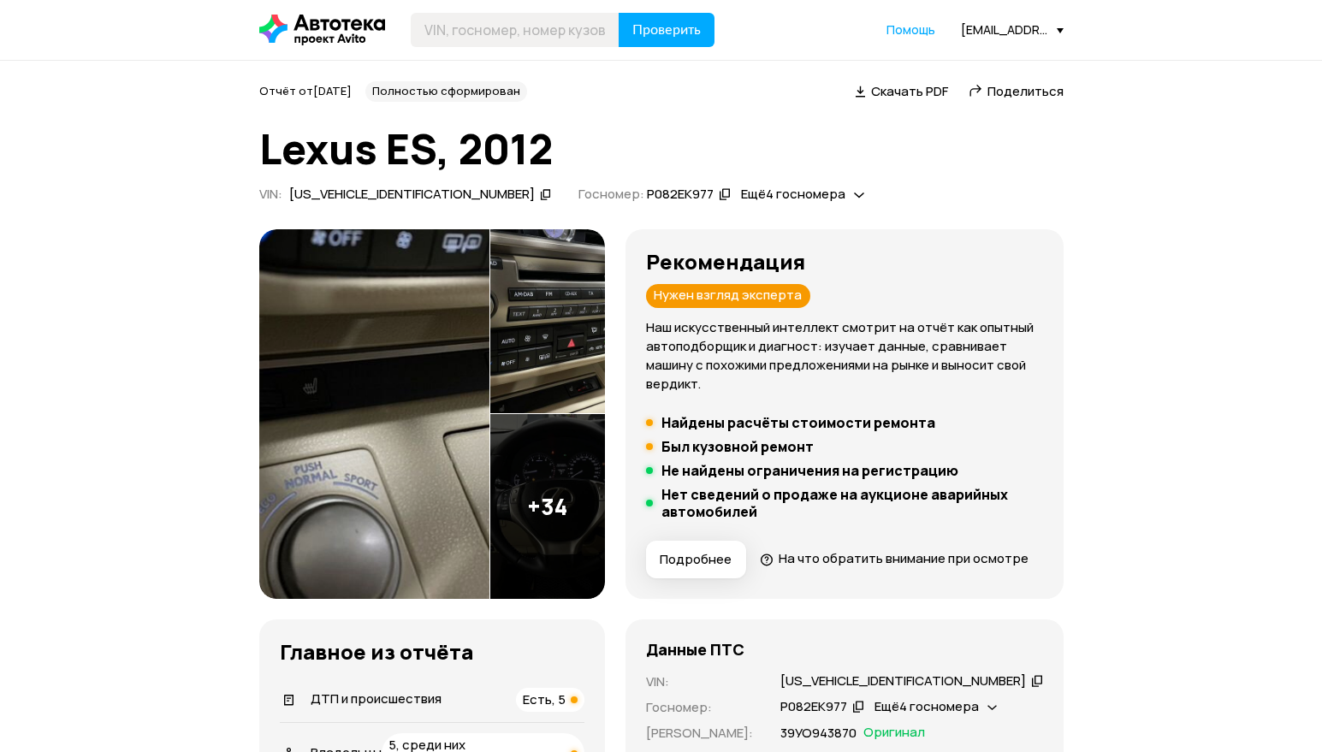
scroll to position [0, 0]
